Goal: Task Accomplishment & Management: Complete application form

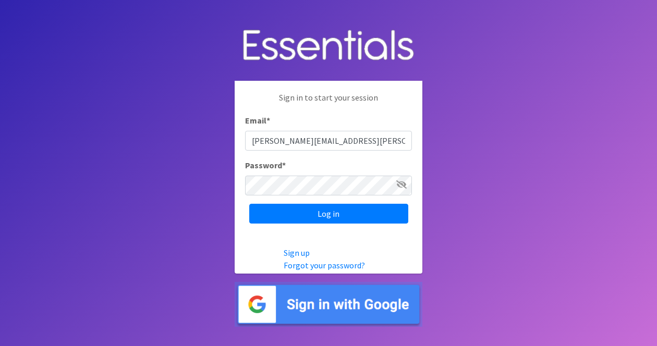
type input "[PERSON_NAME][EMAIL_ADDRESS][PERSON_NAME][DOMAIN_NAME]"
click at [249, 204] on input "Log in" at bounding box center [328, 214] width 159 height 20
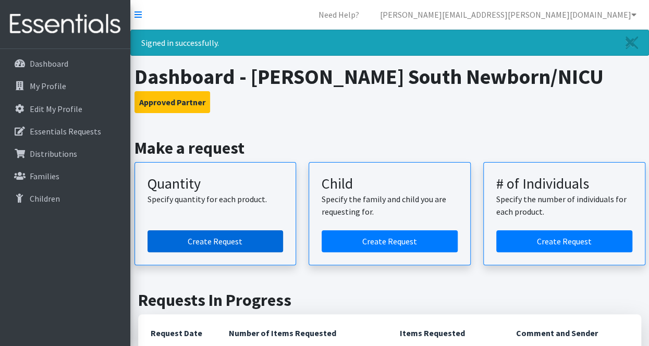
click at [234, 242] on link "Create Request" at bounding box center [216, 241] width 136 height 22
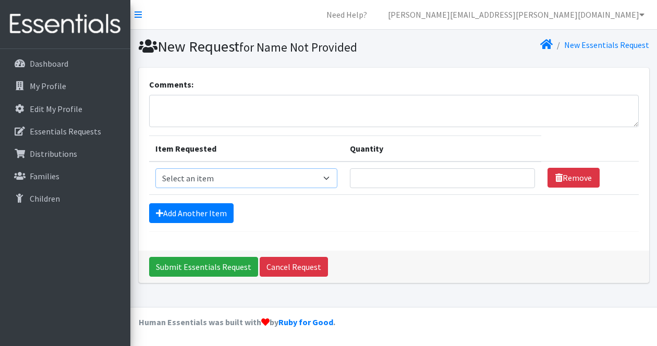
click at [284, 178] on select "Select an item Child (Newborn) Child (Size 1) Child (Size 2) Child (Size 3) Chi…" at bounding box center [246, 178] width 182 height 20
select select "3061"
click at [155, 168] on select "Select an item Child (Newborn) Child (Size 1) Child (Size 2) Child (Size 3) Chi…" at bounding box center [246, 178] width 182 height 20
click at [408, 178] on input "Quantity" at bounding box center [442, 178] width 185 height 20
type input "500"
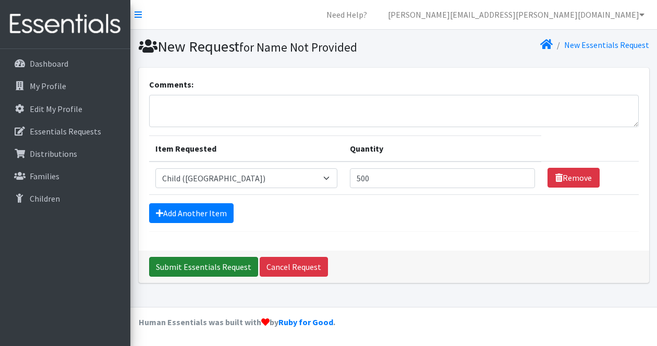
click at [195, 262] on input "Submit Essentials Request" at bounding box center [203, 267] width 109 height 20
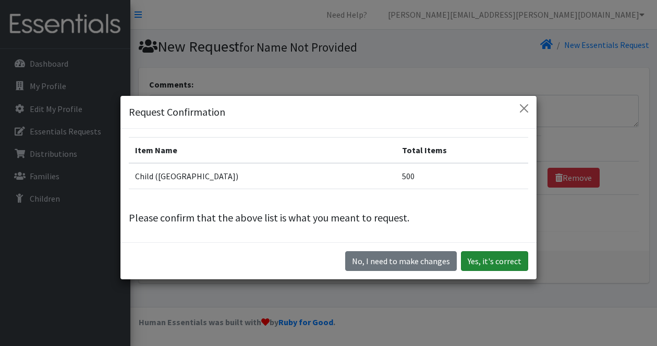
click at [497, 267] on button "Yes, it's correct" at bounding box center [494, 261] width 67 height 20
